Goal: Obtain resource: Obtain resource

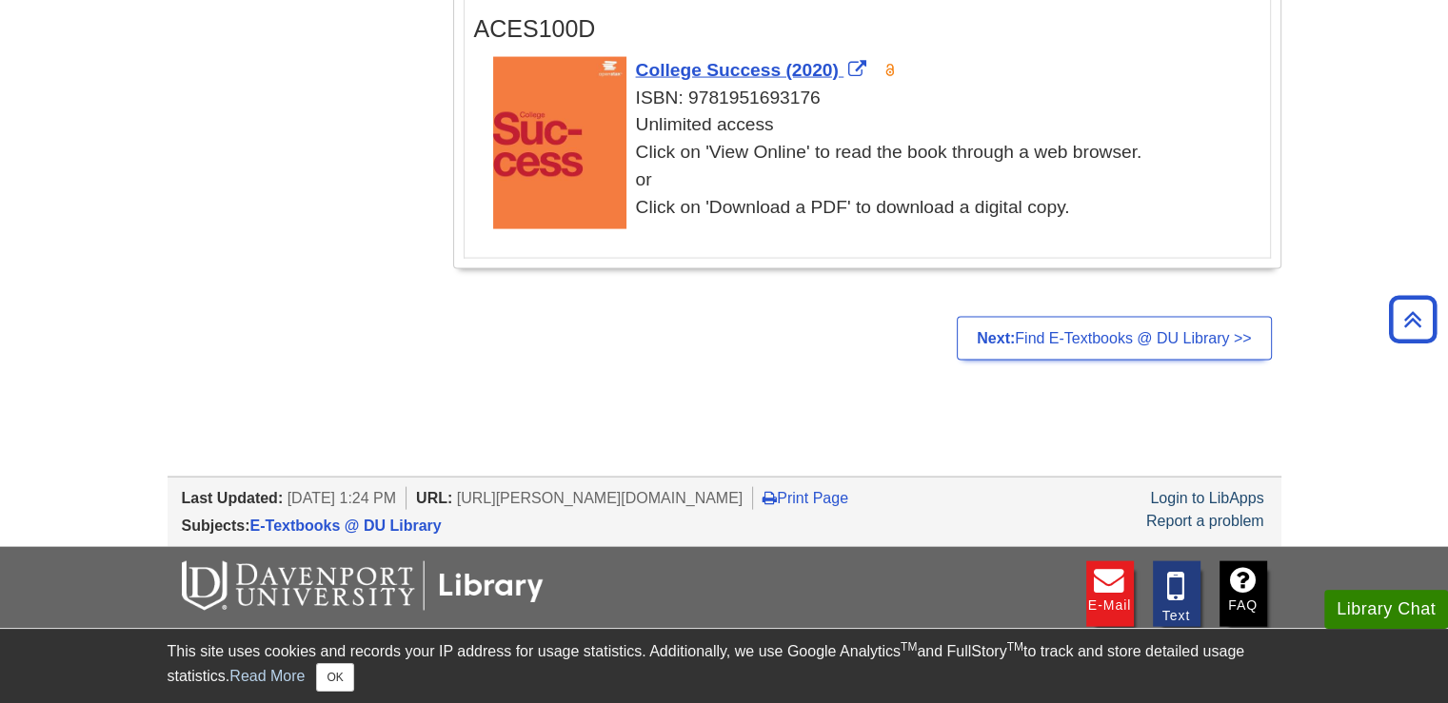
scroll to position [4034, 0]
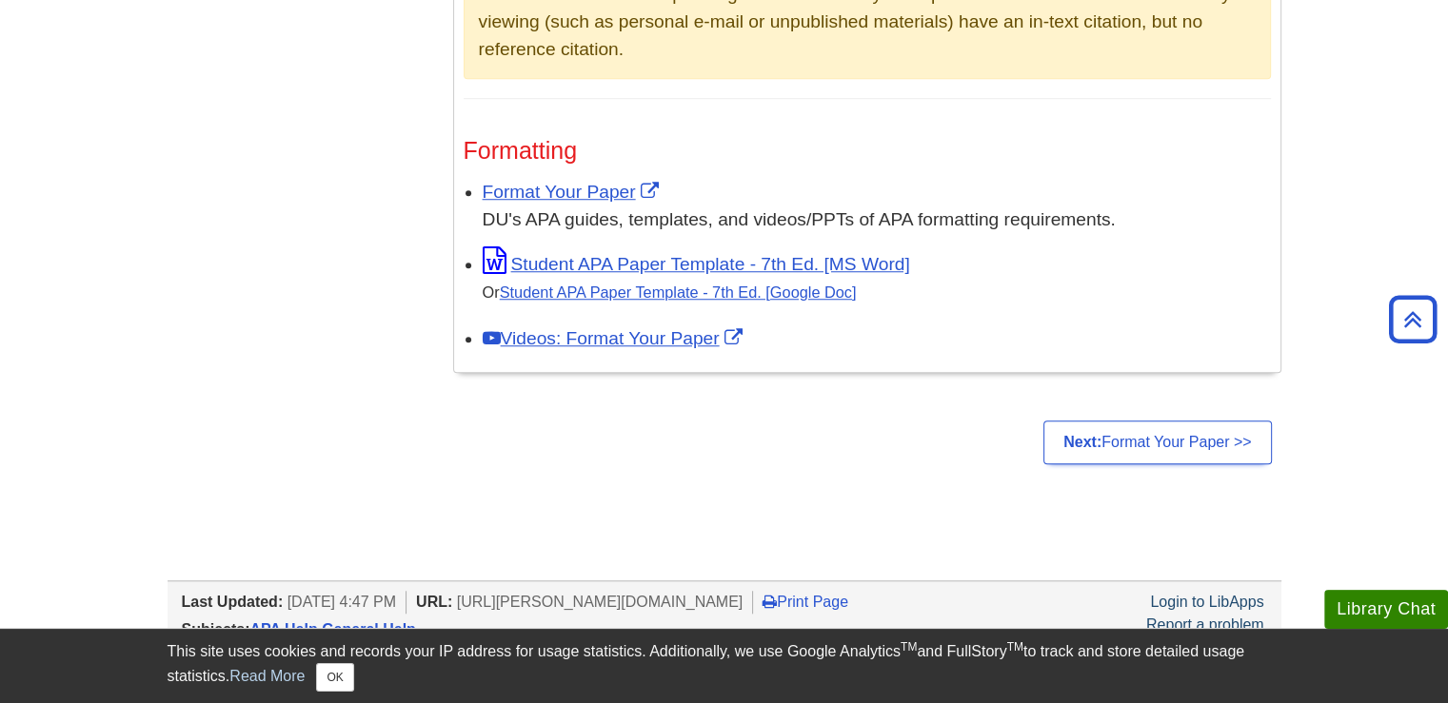
scroll to position [1518, 0]
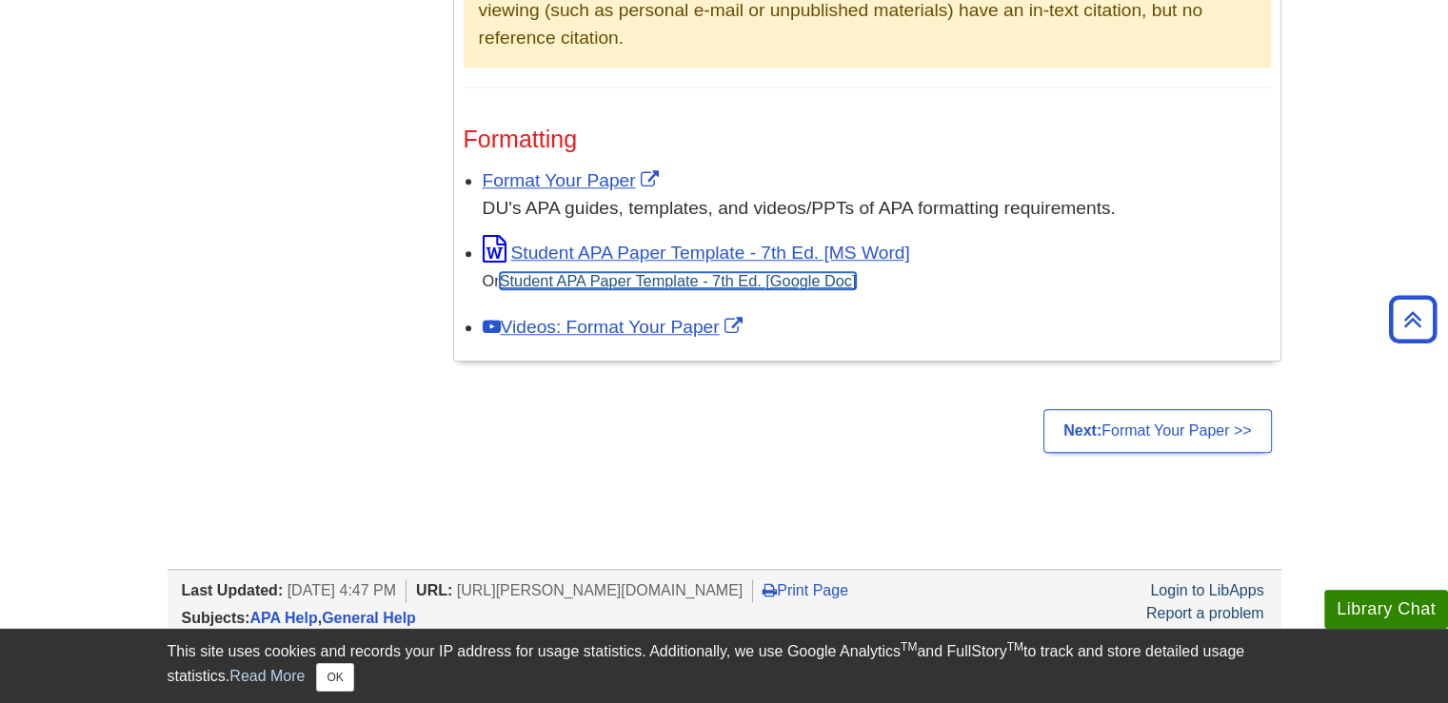
click at [765, 277] on link "Student APA Paper Template - 7th Ed. [Google Doc]" at bounding box center [678, 280] width 357 height 17
